Goal: Task Accomplishment & Management: Complete application form

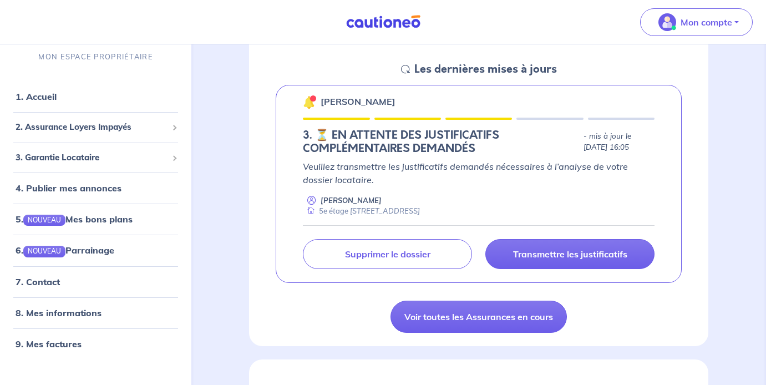
scroll to position [163, 0]
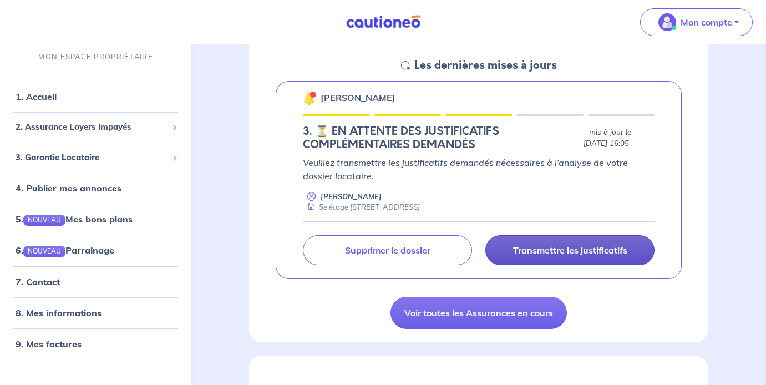
click at [567, 249] on p "Transmettre les justificatifs" at bounding box center [570, 250] width 114 height 11
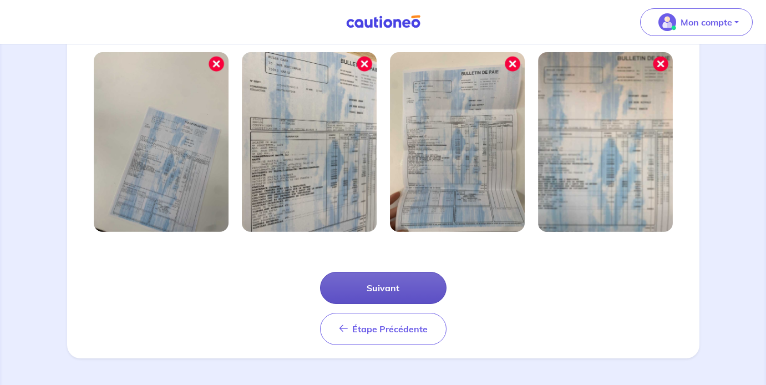
click at [391, 285] on button "Suivant" at bounding box center [383, 288] width 126 height 32
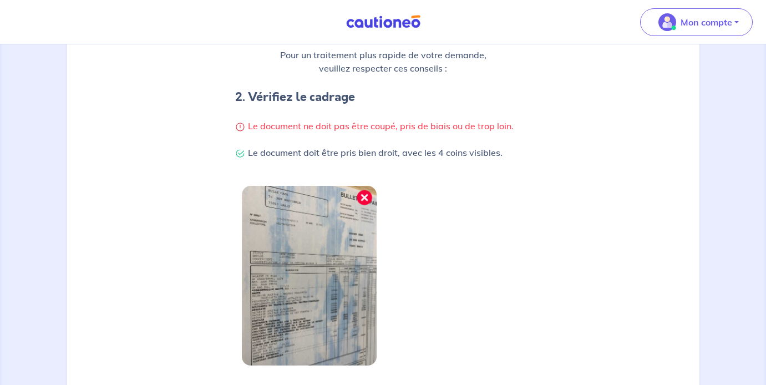
scroll to position [323, 0]
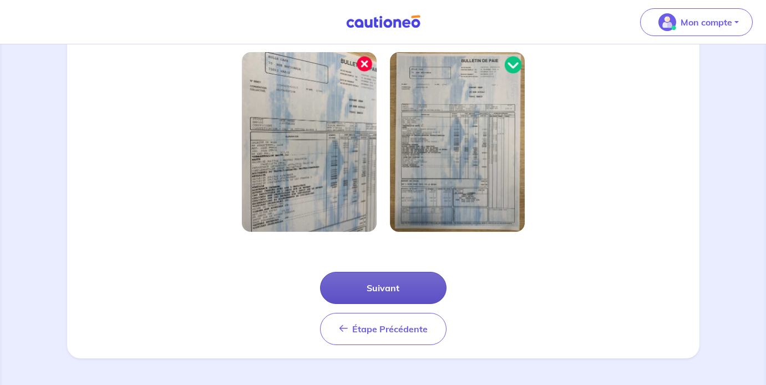
click at [384, 279] on button "Suivant" at bounding box center [383, 288] width 126 height 32
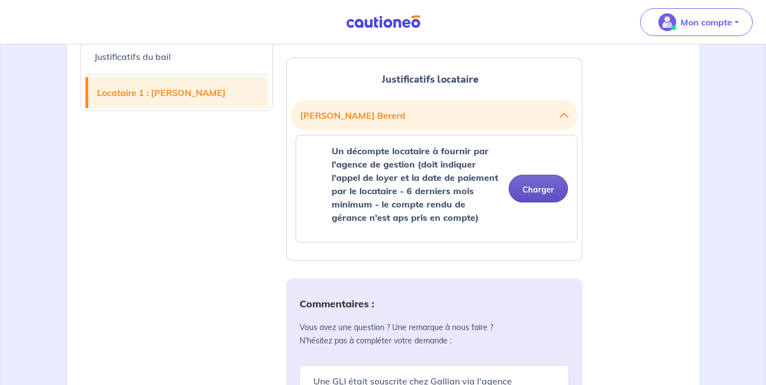
scroll to position [386, 0]
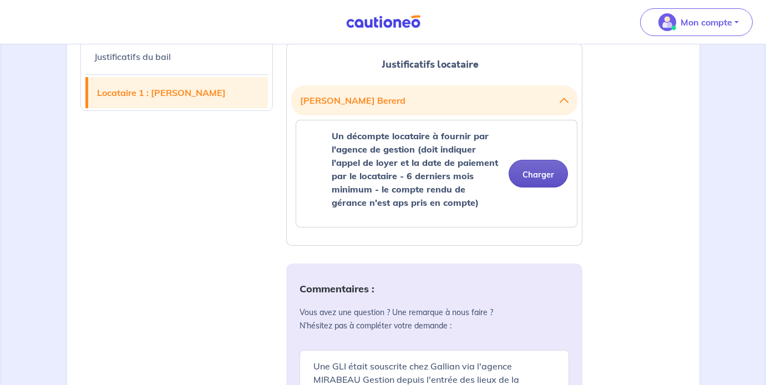
click at [541, 181] on button "Charger" at bounding box center [538, 174] width 59 height 28
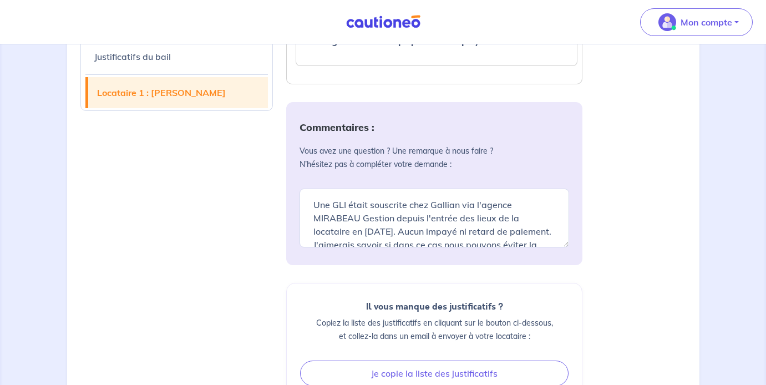
scroll to position [560, 0]
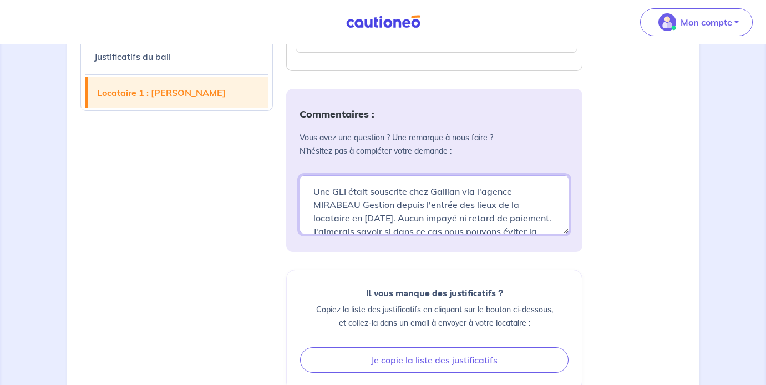
click at [412, 229] on textarea "Une GLI était souscrite chez Gallian via l'agence MIRABEAU Gestion depuis l'ent…" at bounding box center [435, 204] width 270 height 59
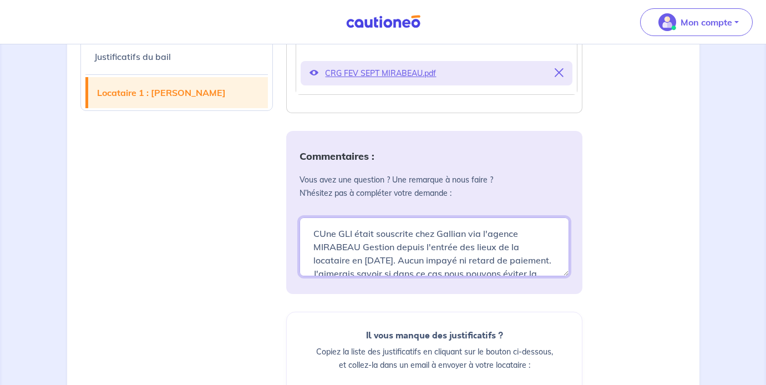
type textarea "CIUne GLI était souscrite chez Gallian via l'agence MIRABEAU Gestion depuis l'e…"
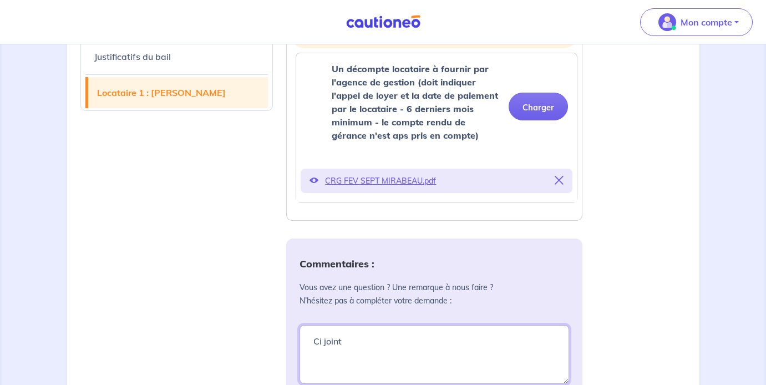
scroll to position [461, 0]
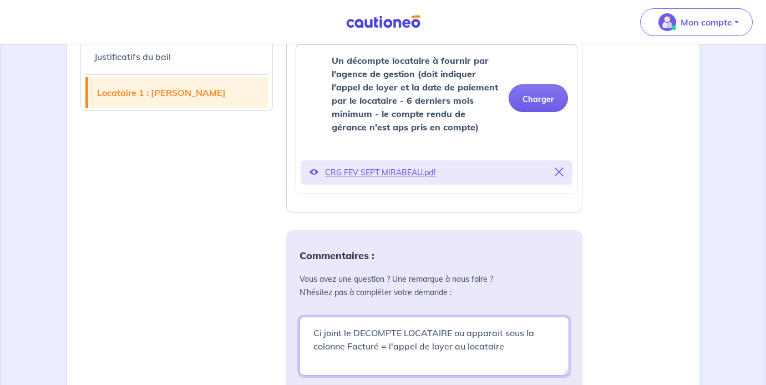
click at [457, 336] on textarea "Ci joint" at bounding box center [435, 346] width 270 height 59
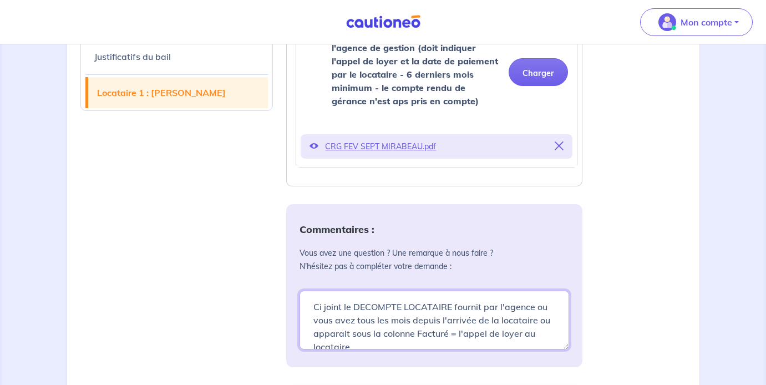
scroll to position [486, 0]
click at [362, 346] on textarea "Ci joint" at bounding box center [435, 320] width 270 height 59
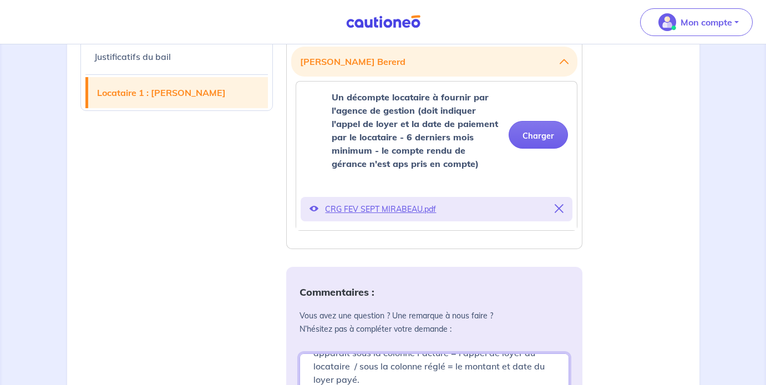
scroll to position [424, 0]
click at [559, 138] on button "Charger" at bounding box center [538, 135] width 59 height 28
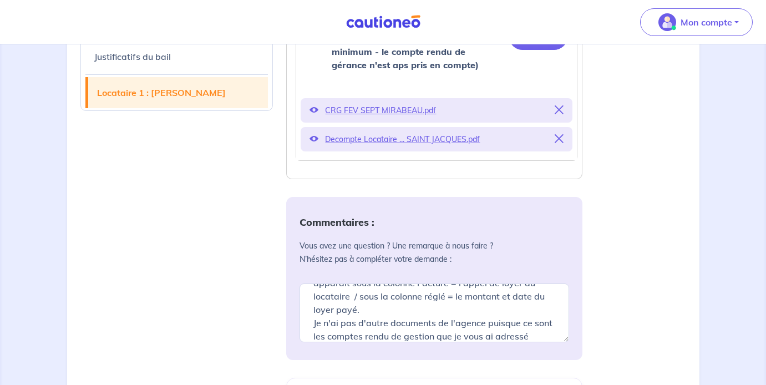
scroll to position [524, 0]
click at [531, 334] on textarea "Ci joint le DECOMPTE LOCATAIRE fournit par l'agence ou vous avez tous les mois …" at bounding box center [435, 311] width 270 height 59
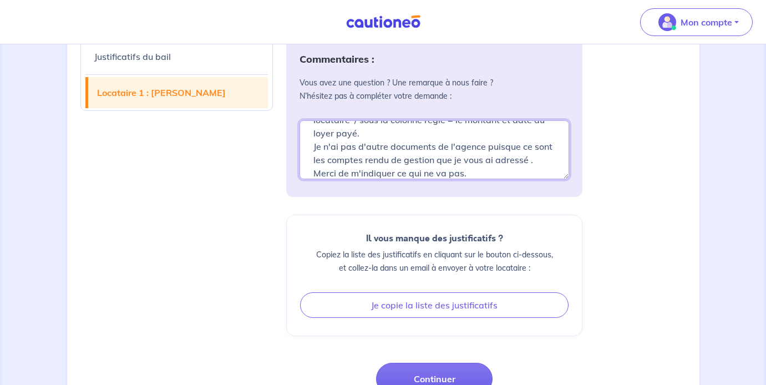
scroll to position [756, 0]
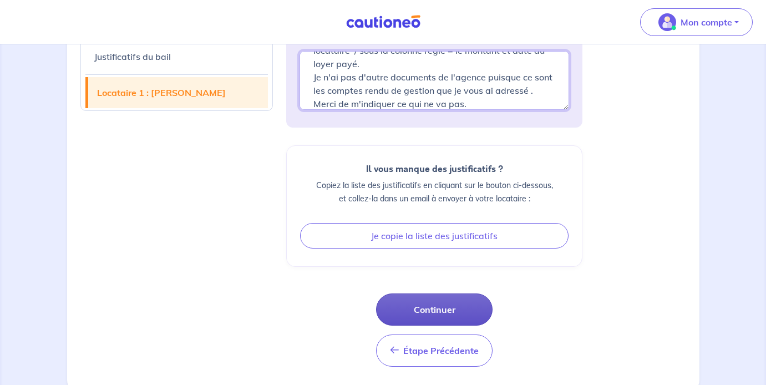
type textarea "Ci joint le DECOMPTE LOCATAIRE fournit par l'agence ou vous avez tous les mois …"
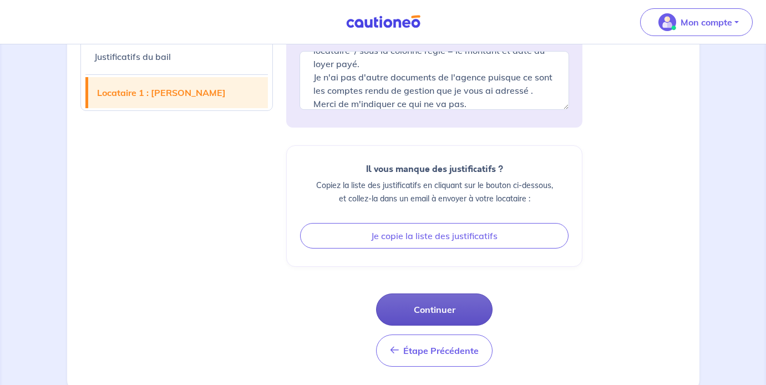
click at [457, 300] on button "Continuer" at bounding box center [434, 309] width 116 height 32
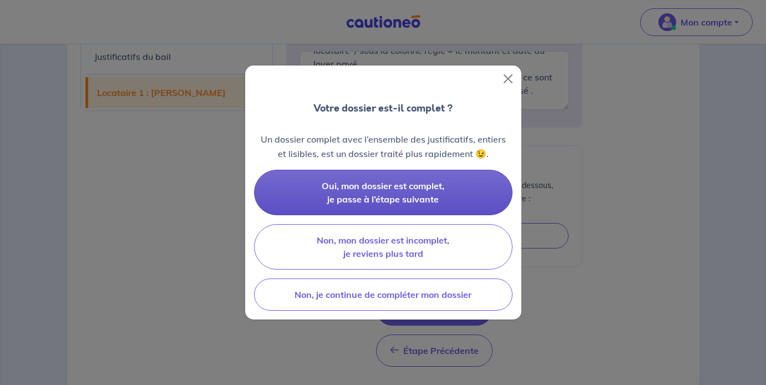
click at [432, 197] on span "Oui, mon dossier est complet, je passe à l’étape suivante" at bounding box center [383, 192] width 123 height 24
